Goal: Information Seeking & Learning: Learn about a topic

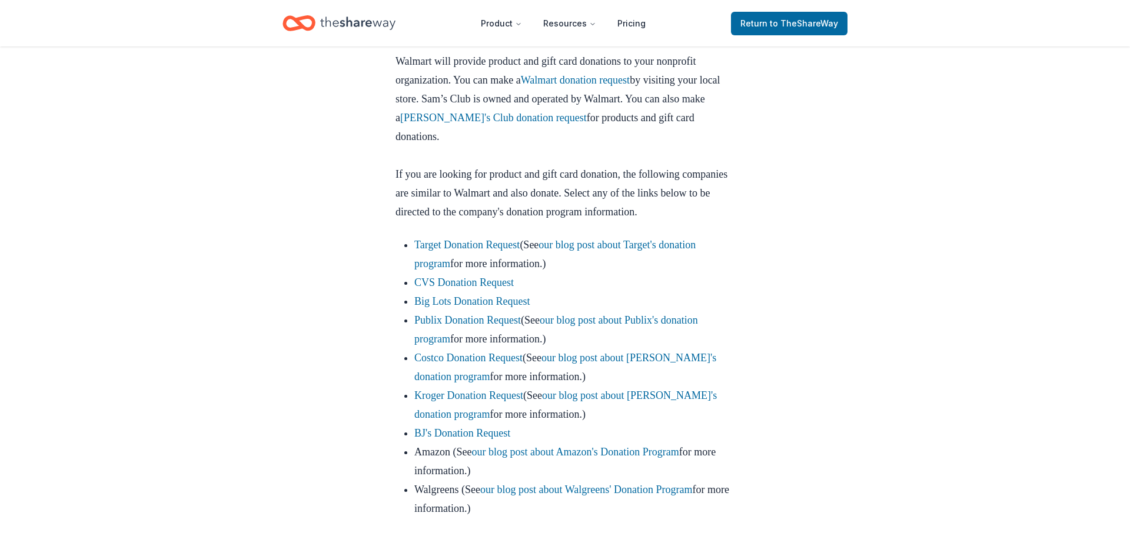
scroll to position [592, 0]
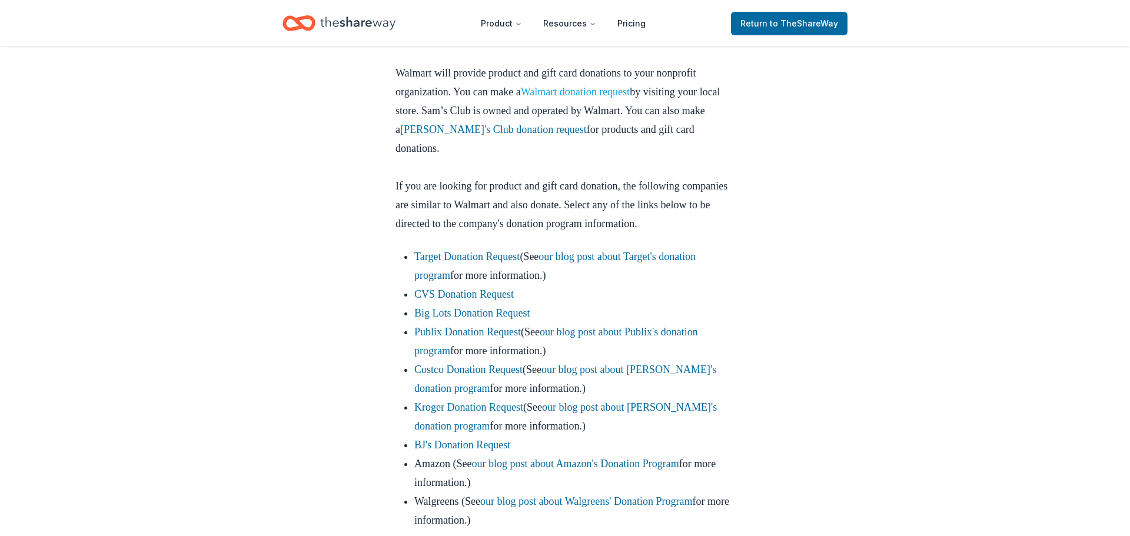
click at [593, 92] on link "Walmart donation request" at bounding box center [575, 92] width 109 height 12
